Goal: Information Seeking & Learning: Learn about a topic

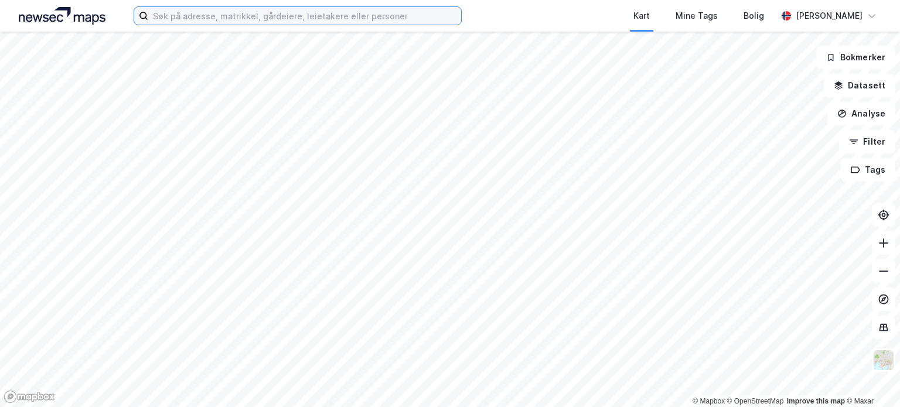
click at [233, 19] on input at bounding box center [304, 16] width 313 height 18
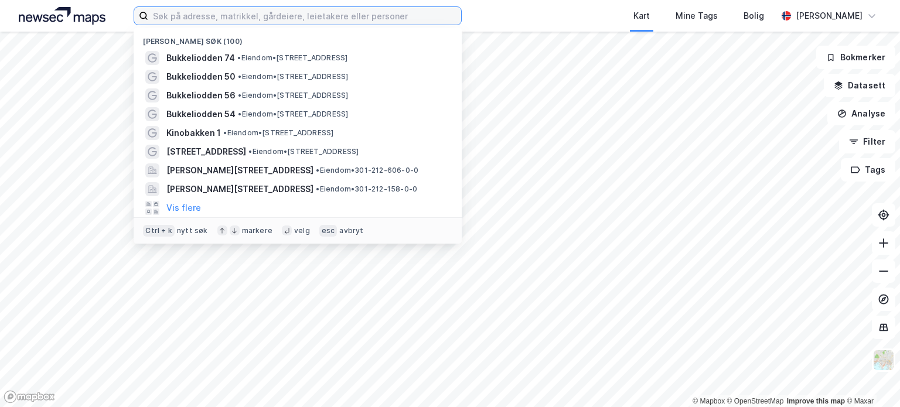
paste input "[STREET_ADDRESS]"
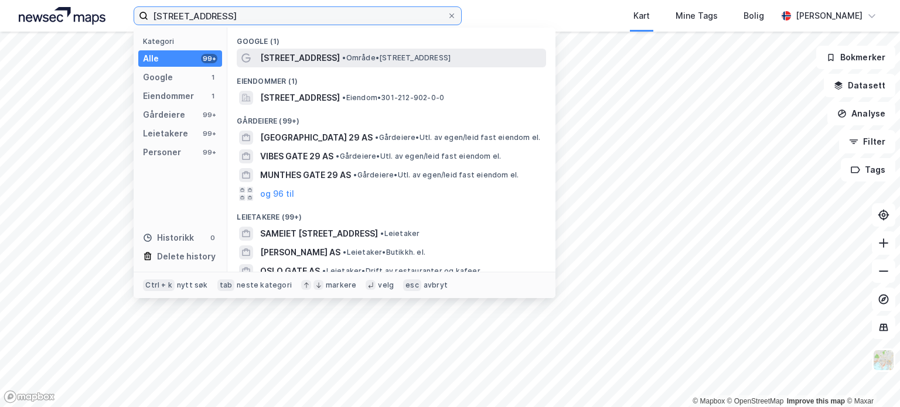
type input "[STREET_ADDRESS]"
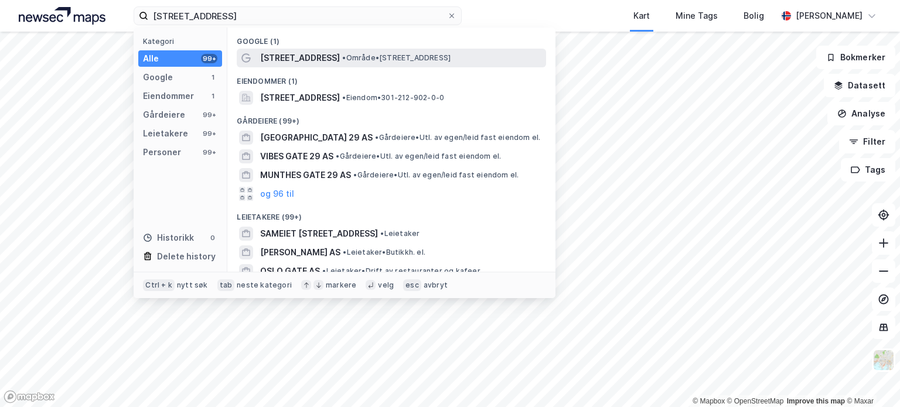
click at [326, 56] on span "[STREET_ADDRESS]" at bounding box center [300, 58] width 80 height 14
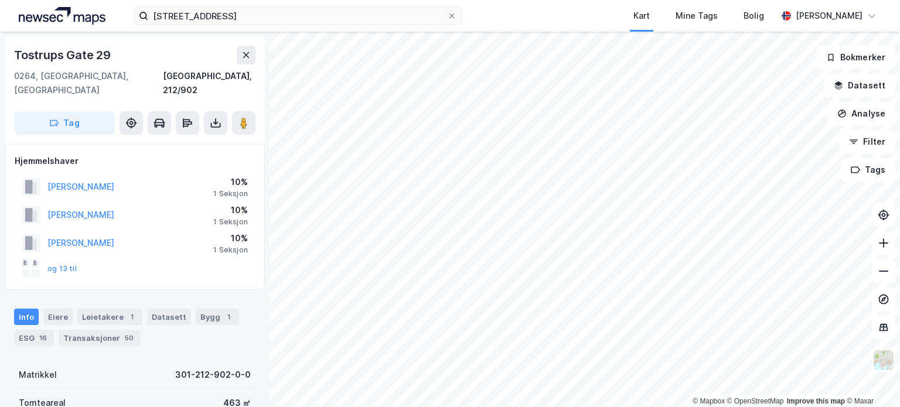
scroll to position [59, 0]
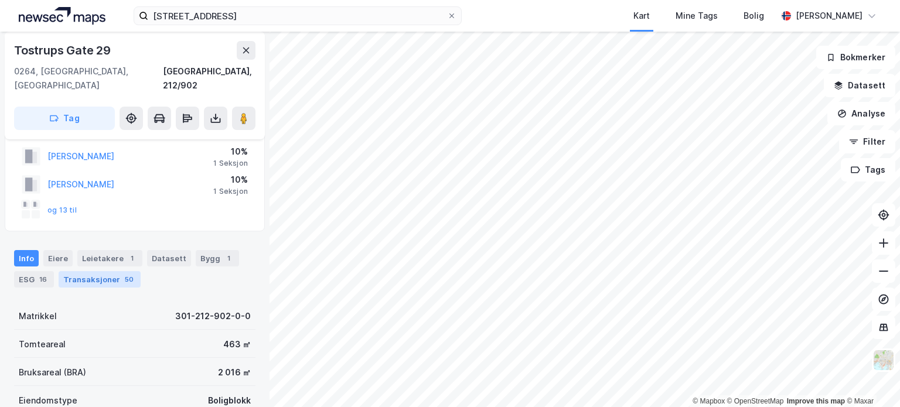
click at [106, 271] on div "Transaksjoner 50" at bounding box center [100, 279] width 82 height 16
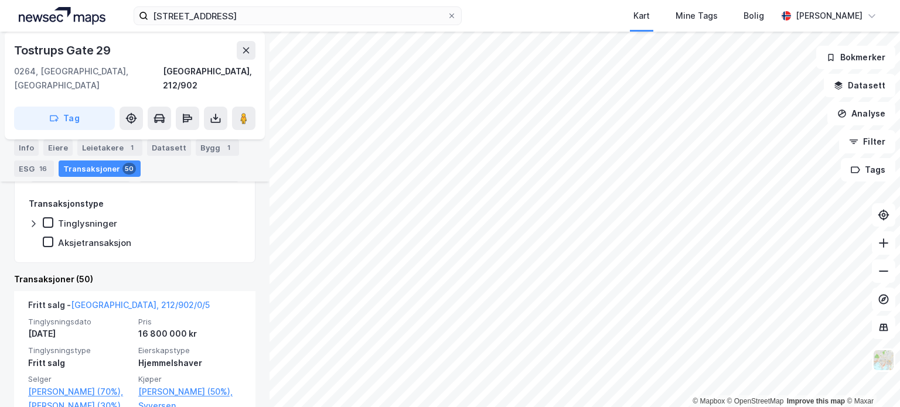
scroll to position [392, 0]
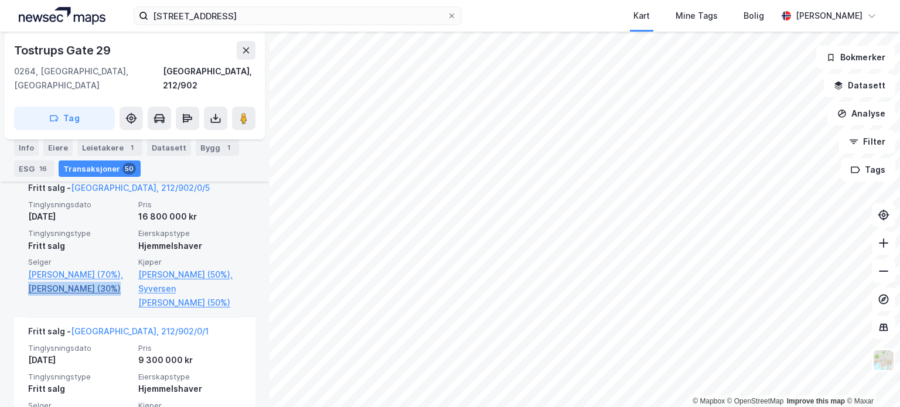
drag, startPoint x: 23, startPoint y: 273, endPoint x: 114, endPoint y: 273, distance: 91.4
click at [114, 273] on div "Fritt salg - [GEOGRAPHIC_DATA], 212/902/0/5 Tinglysningsdato [DATE] Pris 16 800…" at bounding box center [134, 245] width 241 height 143
copy link "[PERSON_NAME]"
